Goal: Task Accomplishment & Management: Manage account settings

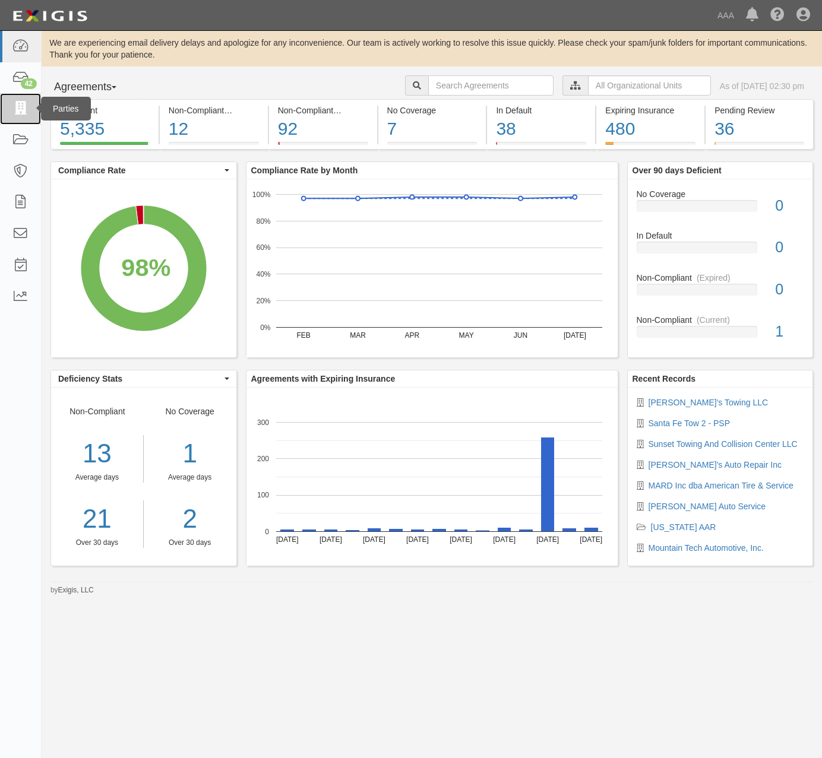
click at [18, 103] on icon at bounding box center [20, 109] width 17 height 14
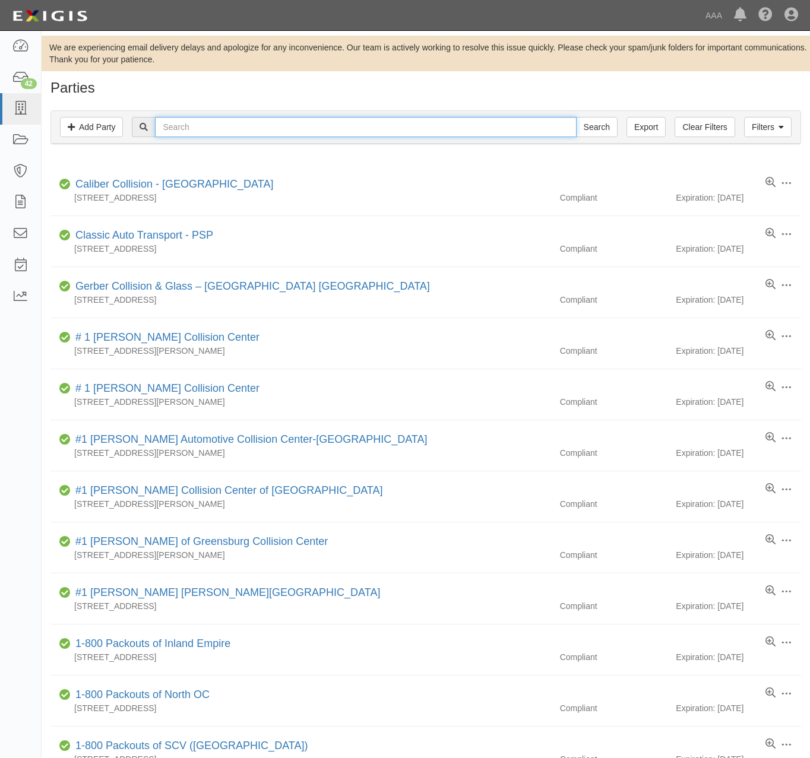
click at [224, 119] on input "text" at bounding box center [365, 127] width 421 height 20
type input "kauai"
click at [576, 117] on input "Search" at bounding box center [597, 127] width 42 height 20
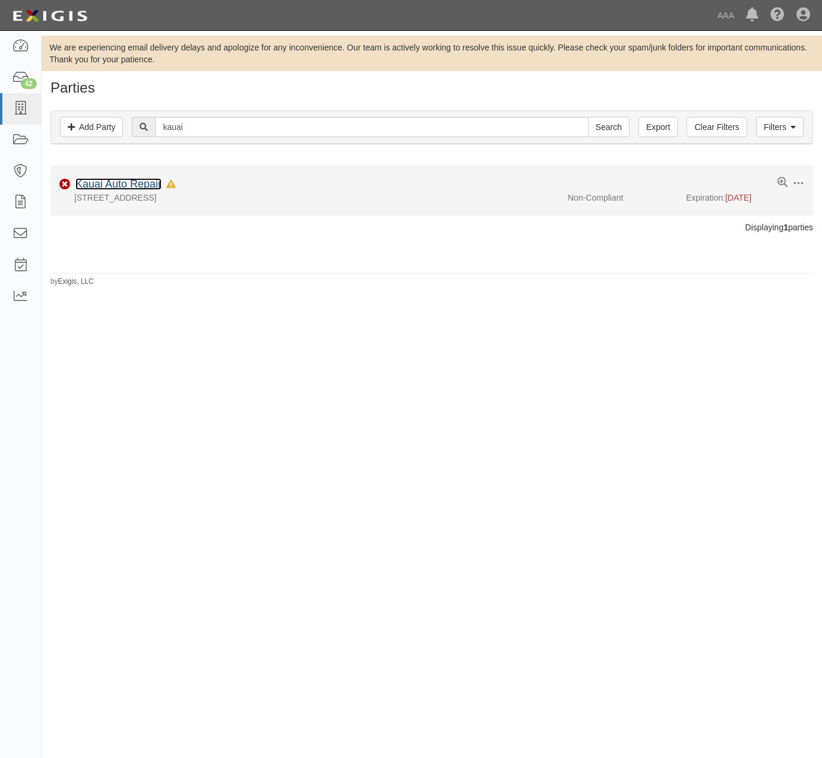
click at [126, 186] on link "Kauai Auto Repair" at bounding box center [118, 184] width 86 height 12
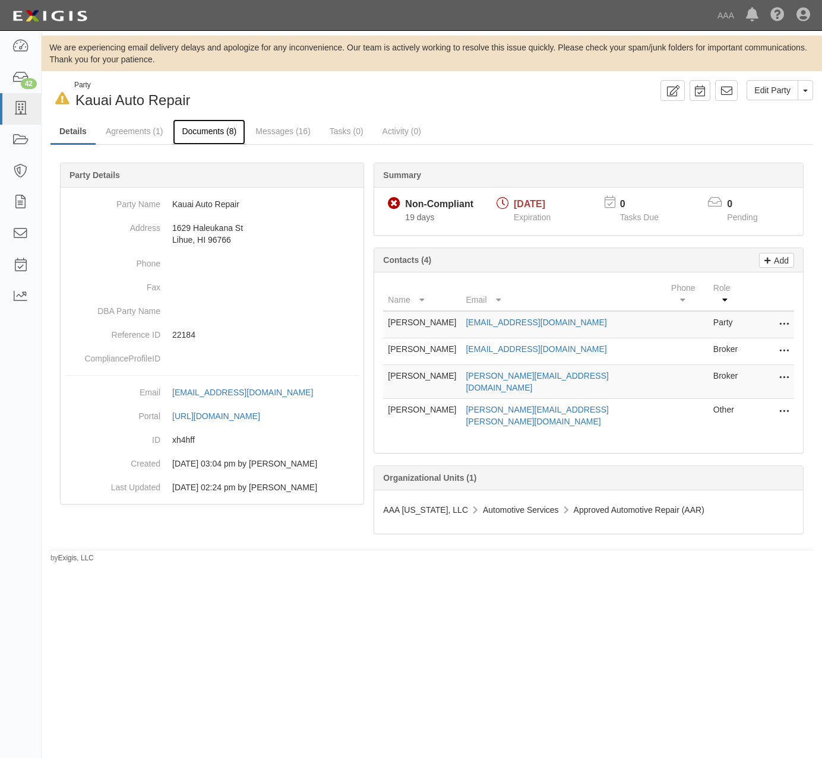
click at [205, 137] on link "Documents (8)" at bounding box center [209, 132] width 72 height 26
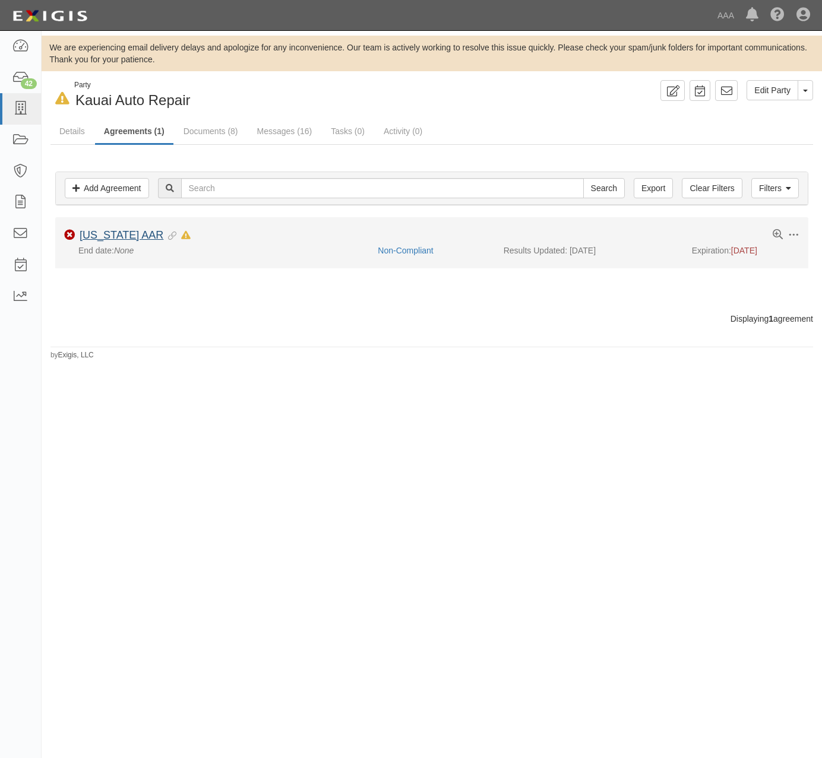
drag, startPoint x: 131, startPoint y: 228, endPoint x: 129, endPoint y: 236, distance: 7.9
click at [131, 230] on li "Toggle Agreement Dropdown Edit Log activity Add task Send message Archive Non-C…" at bounding box center [431, 242] width 753 height 50
click at [129, 236] on link "[US_STATE] AAR" at bounding box center [122, 235] width 84 height 12
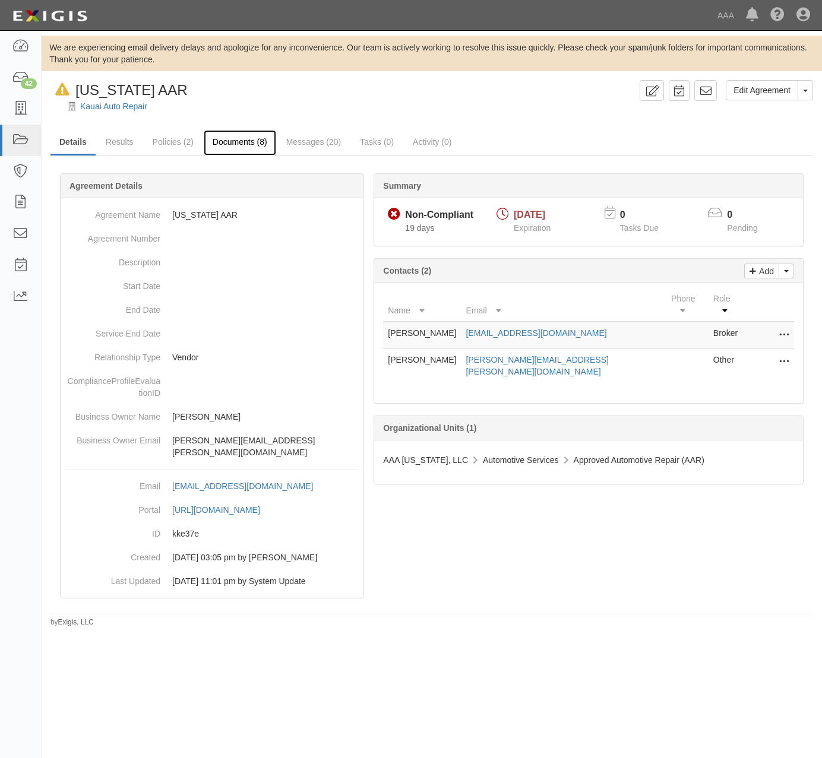
click at [217, 146] on link "Documents (8)" at bounding box center [240, 143] width 72 height 26
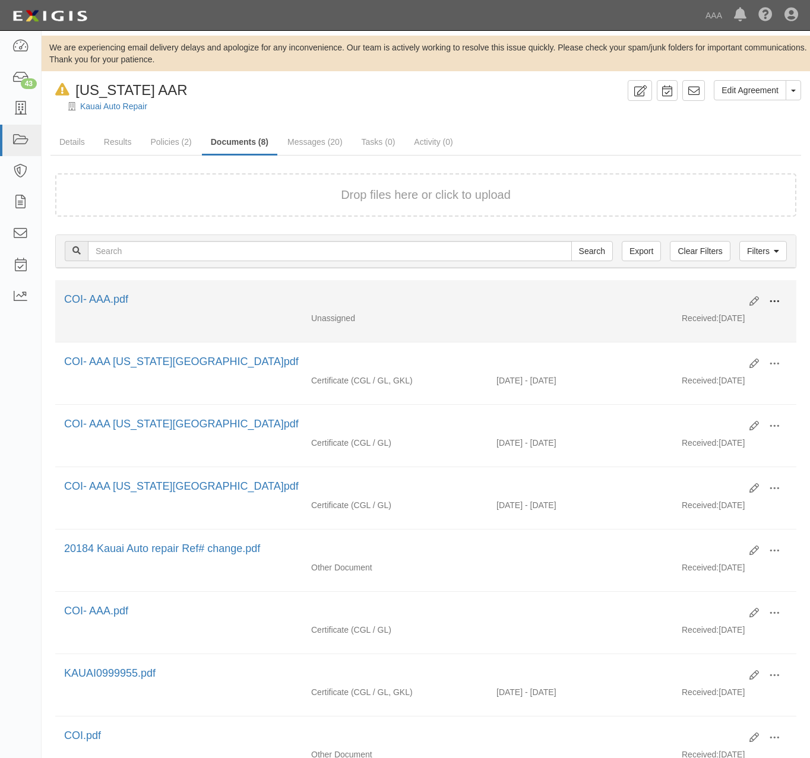
click at [782, 302] on button at bounding box center [774, 302] width 26 height 20
click at [701, 361] on link "Archive" at bounding box center [717, 362] width 94 height 21
